Goal: Check status: Check status

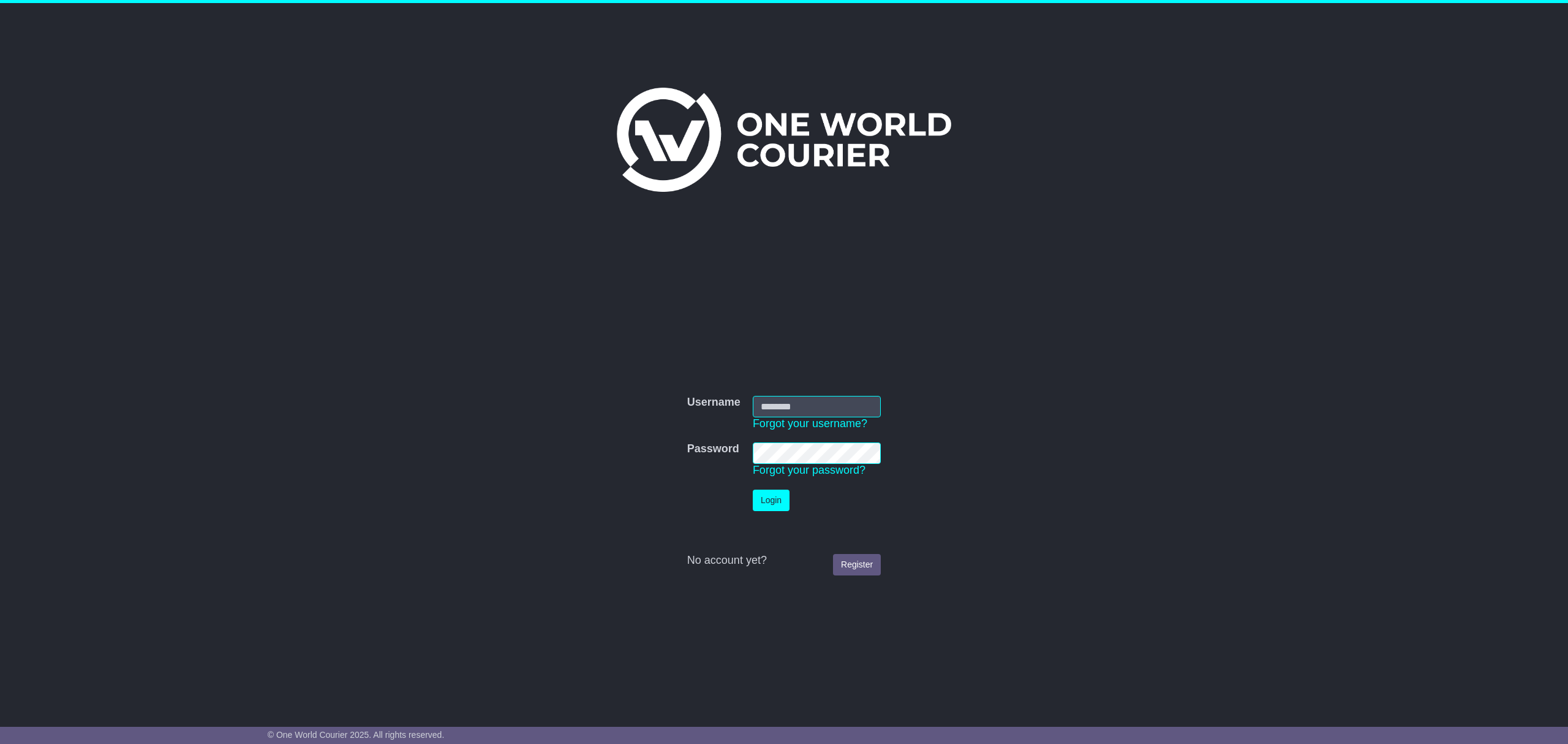
type input "********"
click at [781, 503] on button "Login" at bounding box center [771, 500] width 36 height 21
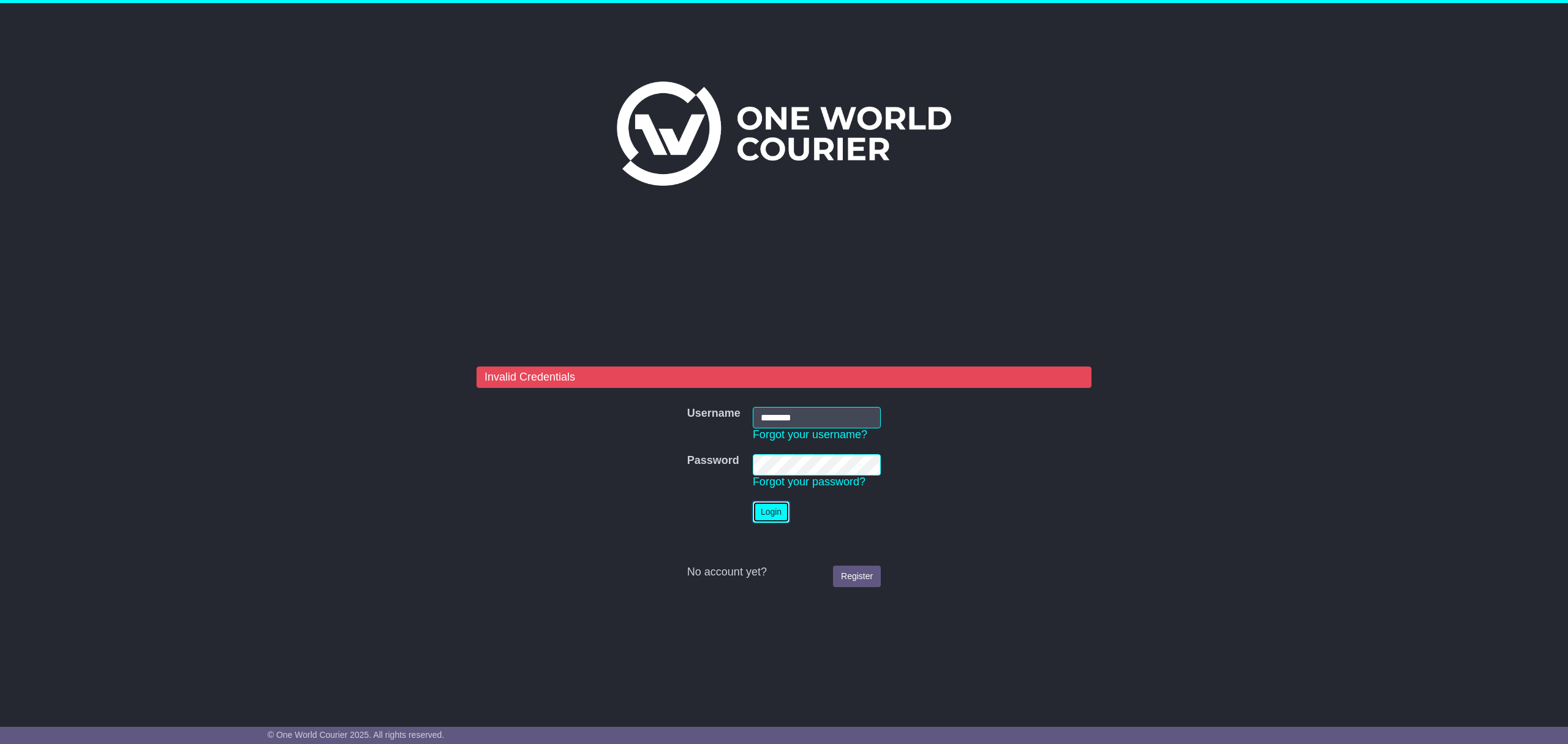
click at [771, 505] on button "Login" at bounding box center [771, 511] width 36 height 21
click at [0, 743] on nordpass-portal at bounding box center [0, 744] width 0 height 0
click at [709, 459] on tr "Password Password Forgot your password?" at bounding box center [784, 471] width 206 height 47
click at [765, 511] on button "Login" at bounding box center [771, 511] width 36 height 21
